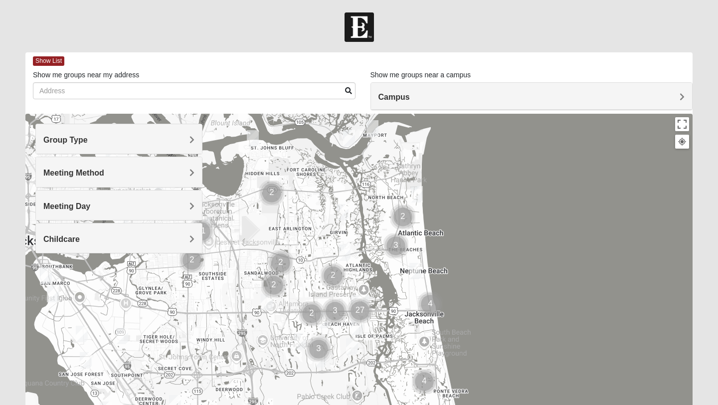
click at [95, 134] on div "Group Type" at bounding box center [119, 138] width 166 height 29
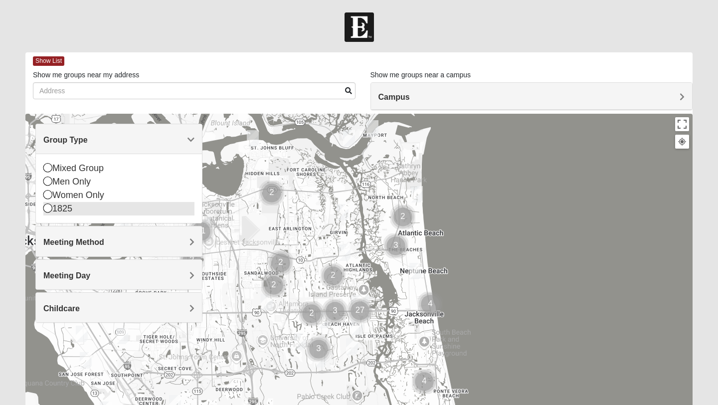
click at [49, 209] on icon at bounding box center [47, 207] width 9 height 9
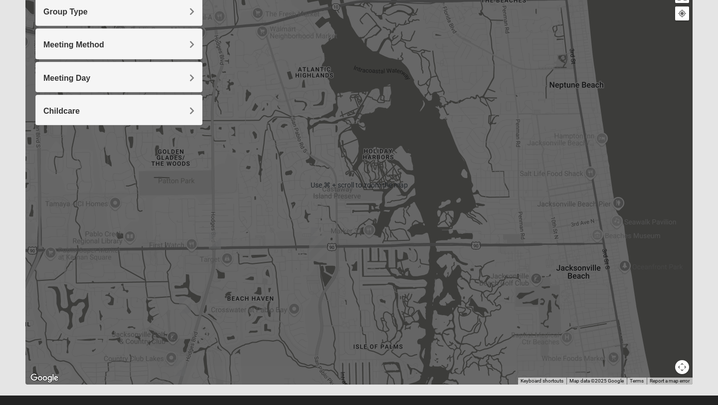
scroll to position [144, 0]
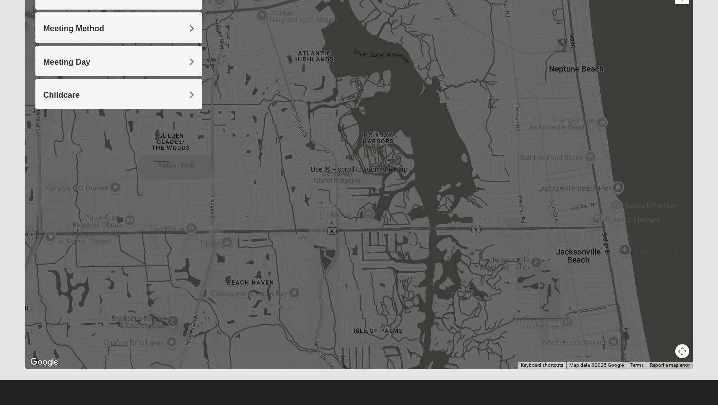
click at [317, 215] on img "1825 Mens Chandler/Johnson 32250" at bounding box center [317, 219] width 12 height 16
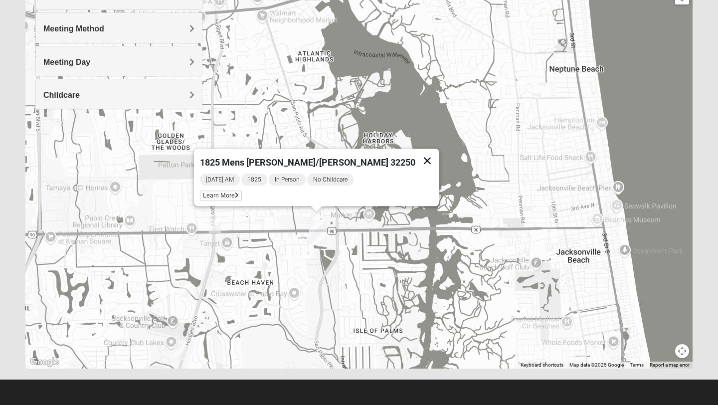
click at [415, 152] on button "Close" at bounding box center [427, 161] width 24 height 24
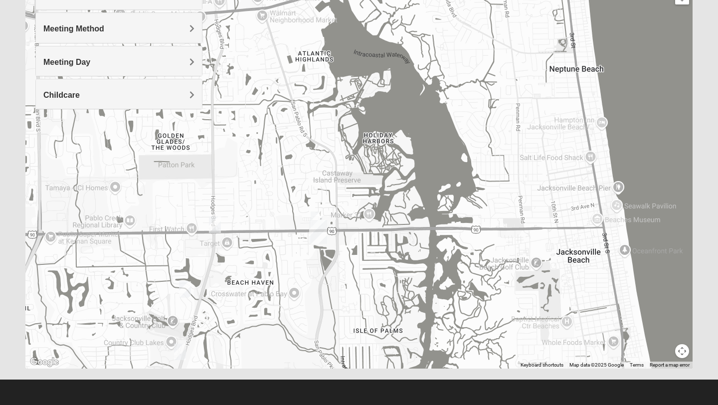
click at [216, 222] on img "1825 Womens Annis/Ferguson 32246" at bounding box center [215, 224] width 12 height 16
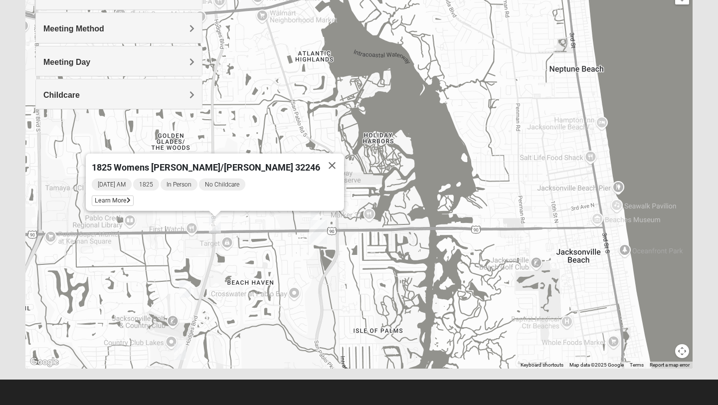
click at [185, 294] on img "1825 Mens Cason 32224" at bounding box center [185, 289] width 12 height 16
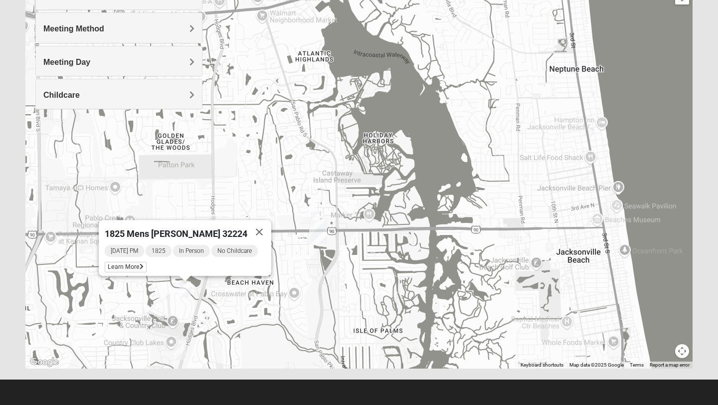
click at [182, 354] on img "1825 Womens Hirneisen 32224" at bounding box center [180, 352] width 12 height 16
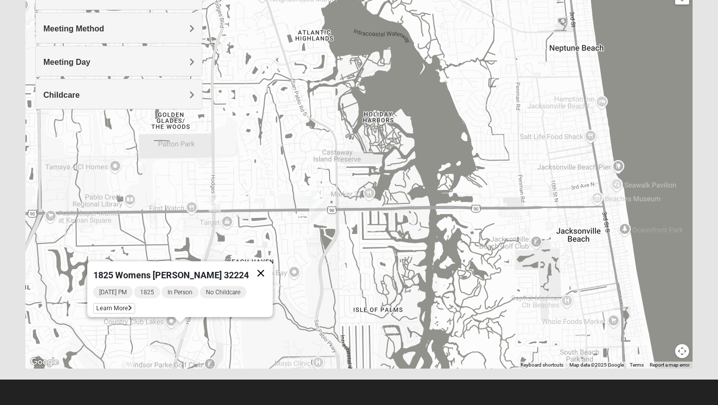
click at [258, 264] on button "Close" at bounding box center [261, 273] width 24 height 24
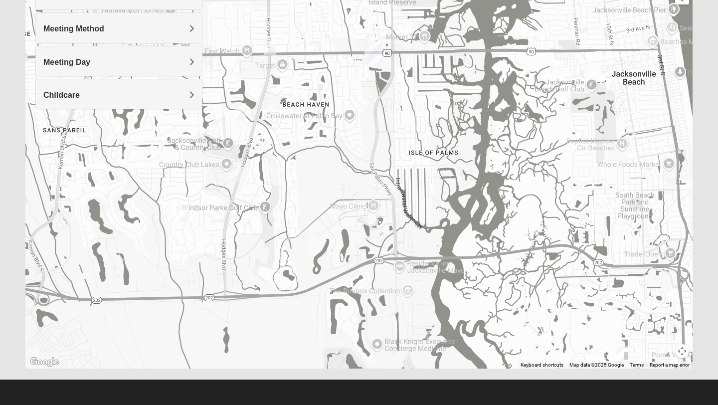
drag, startPoint x: 139, startPoint y: 281, endPoint x: 194, endPoint y: 120, distance: 170.3
click at [194, 120] on div at bounding box center [358, 169] width 667 height 399
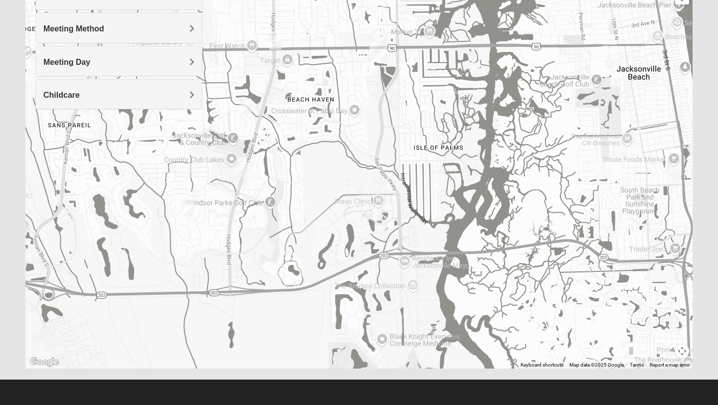
click at [188, 207] on img "1825 Womens Brunetti 32224" at bounding box center [187, 208] width 12 height 16
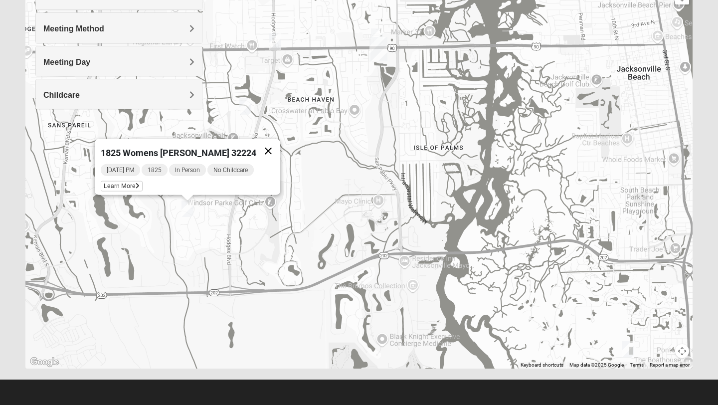
click at [263, 143] on button "Close" at bounding box center [268, 151] width 24 height 24
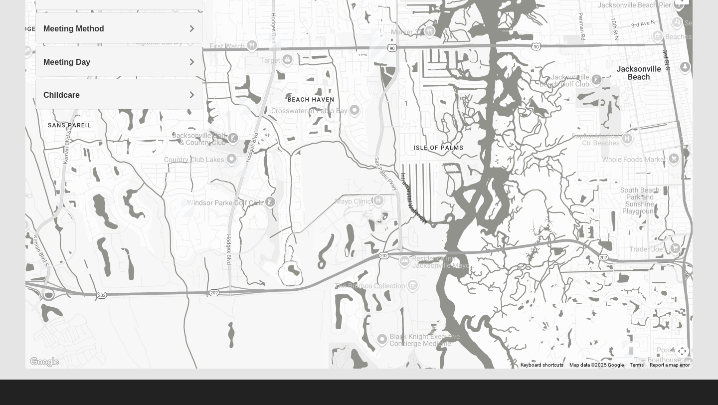
click at [633, 352] on img "1825 Mixed Gatewood/Morales 32082" at bounding box center [628, 349] width 12 height 16
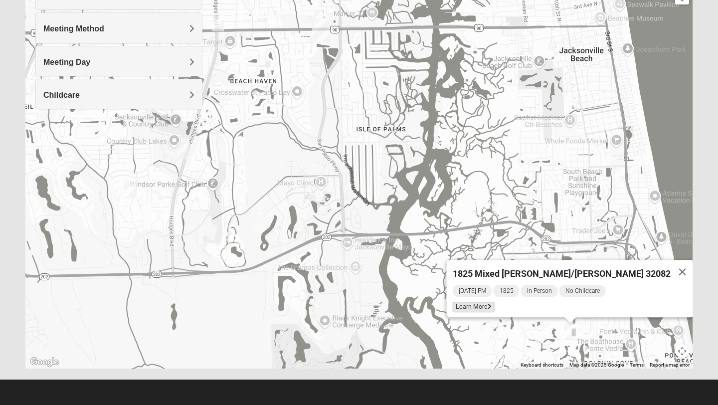
click at [495, 302] on span "Learn More" at bounding box center [474, 307] width 42 height 10
